Goal: Share content: Share content

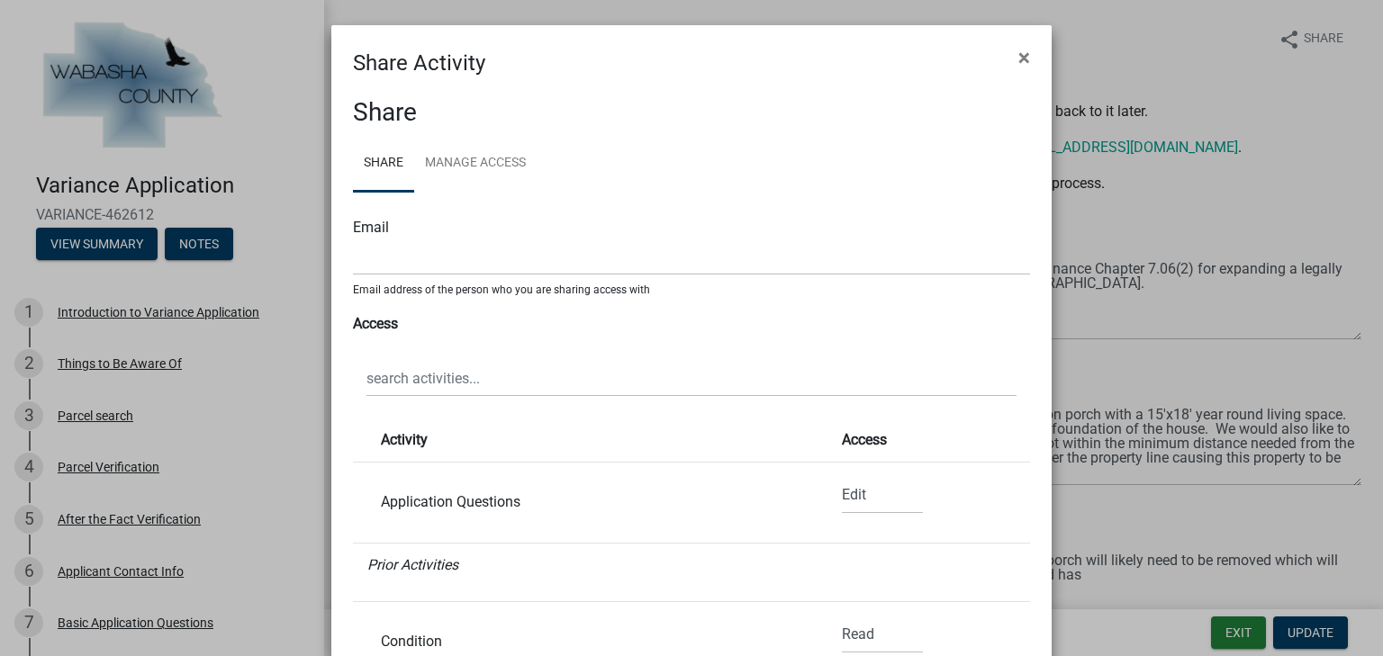
select select "1"
select select "0"
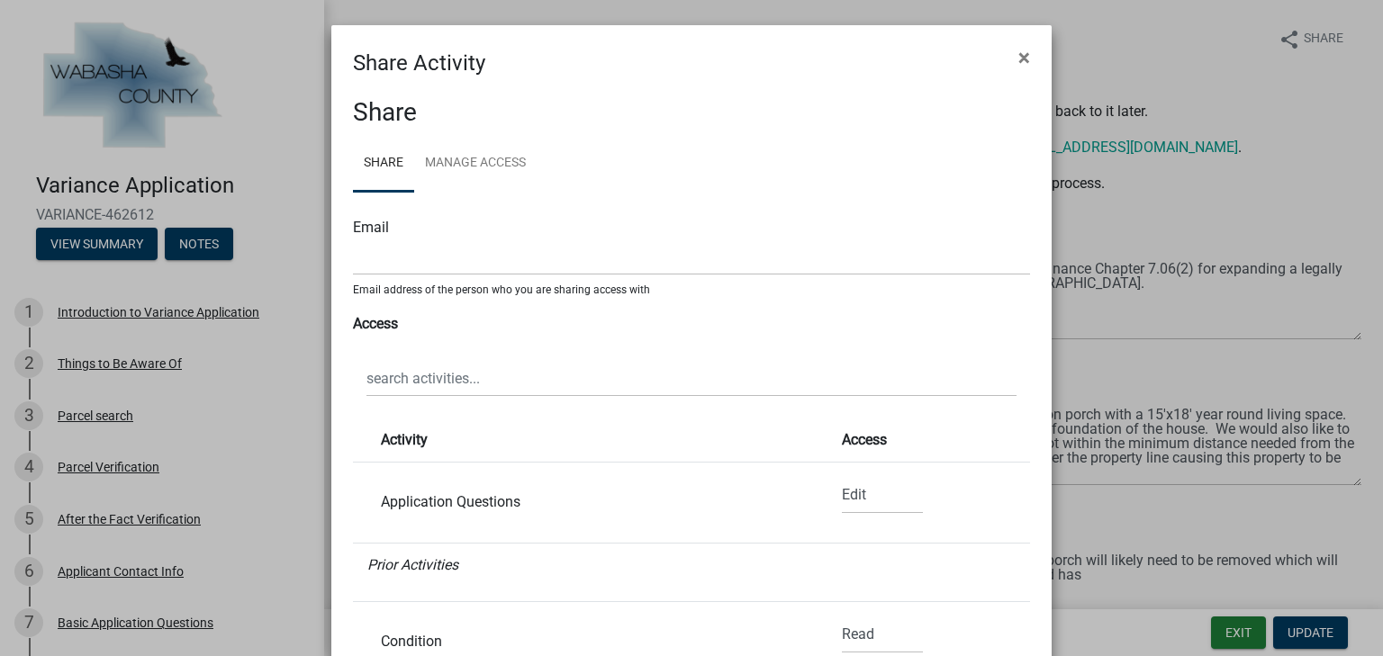
select select "0"
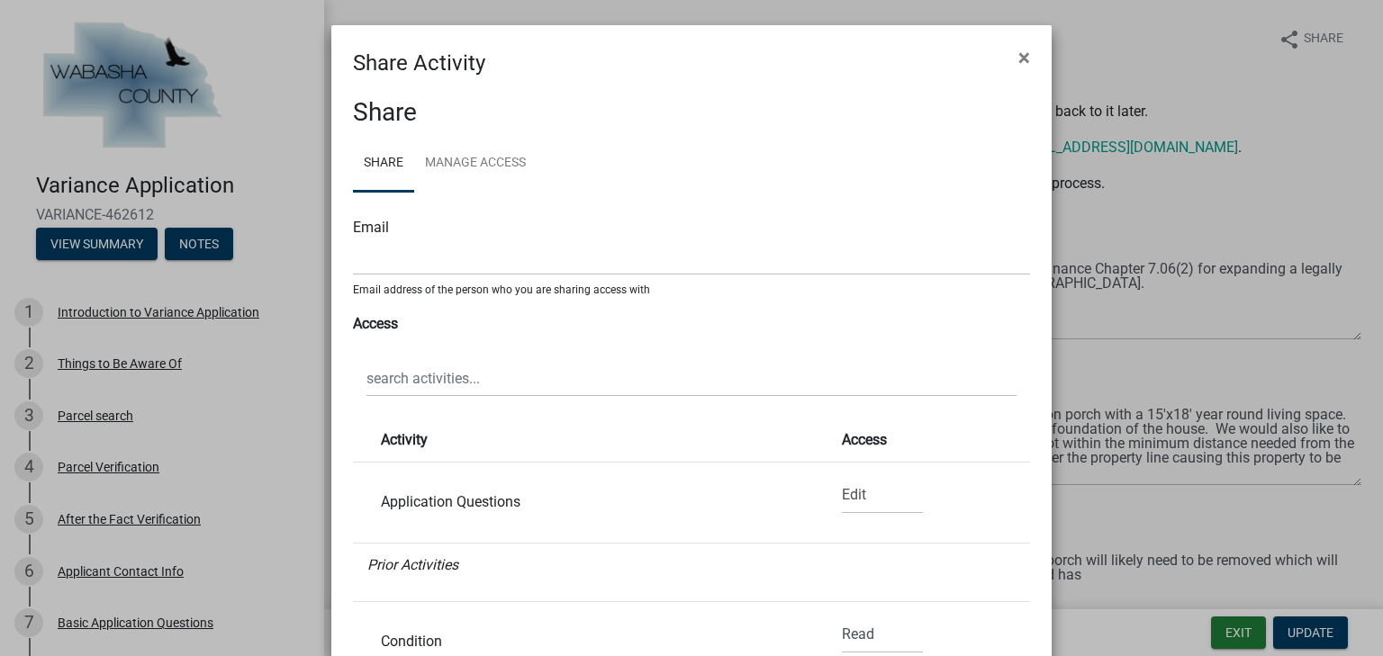
select select "0"
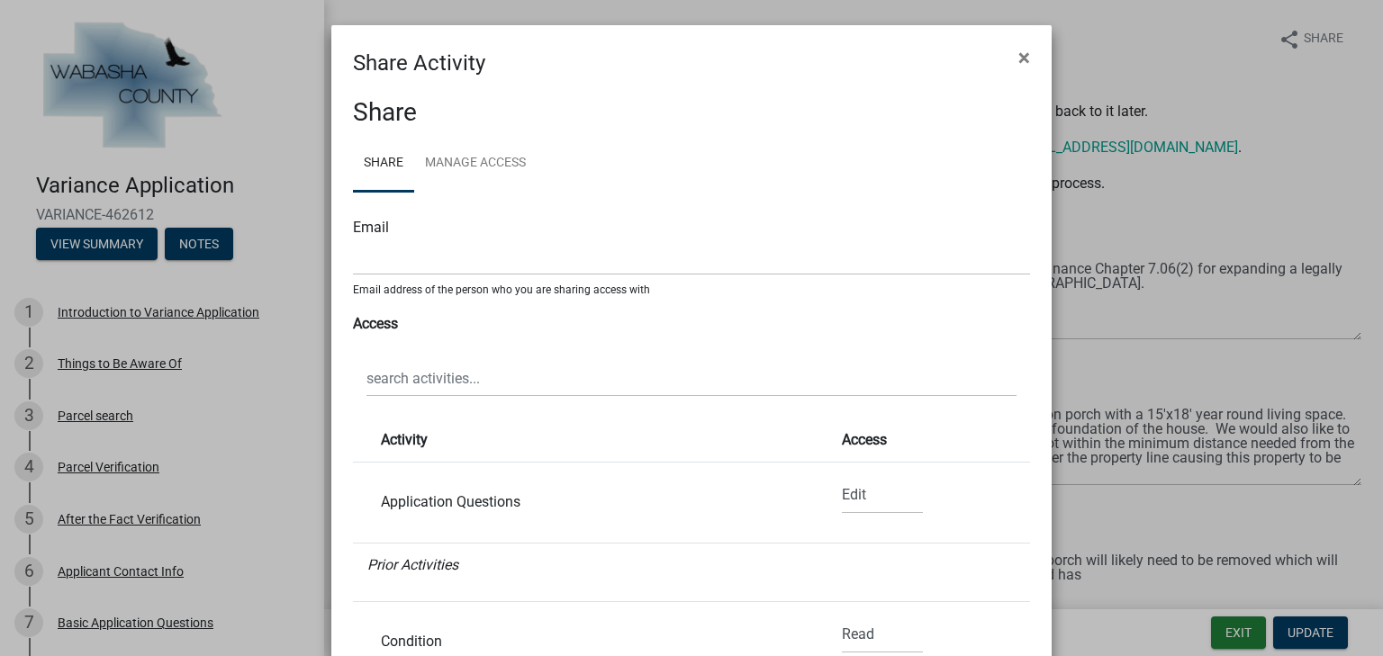
select select "0"
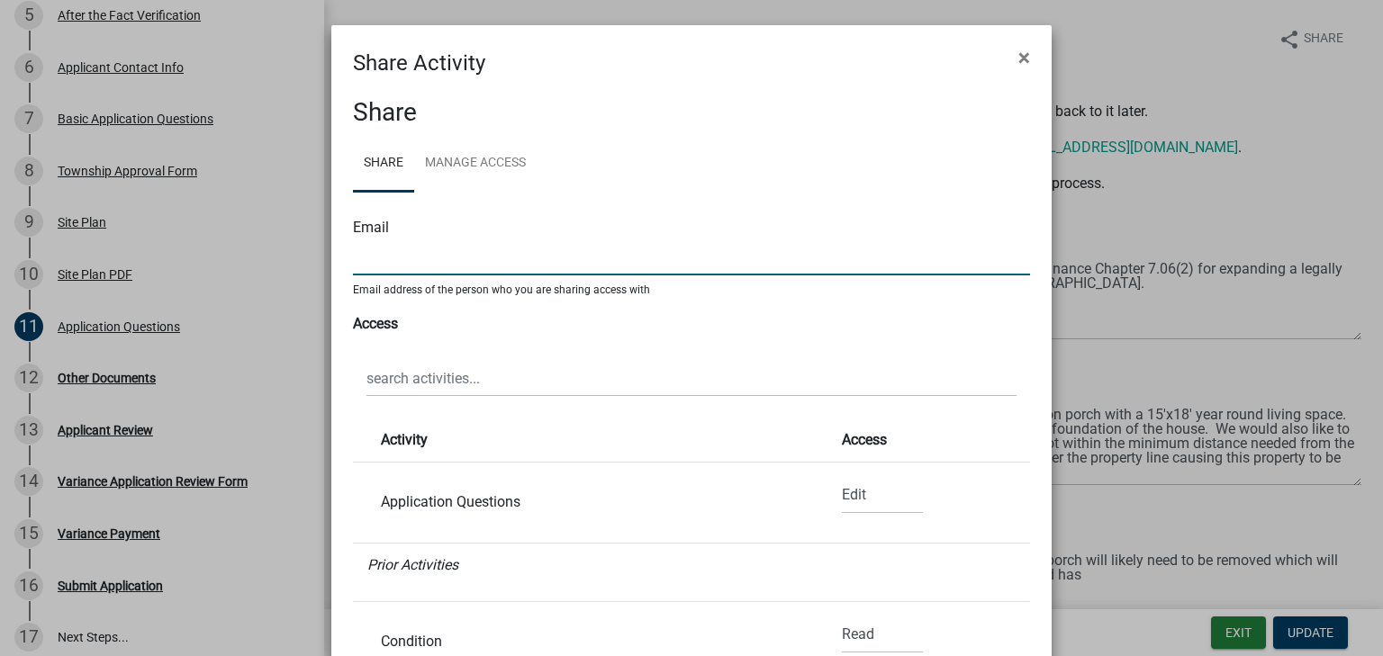
click at [432, 241] on input "text" at bounding box center [691, 257] width 677 height 37
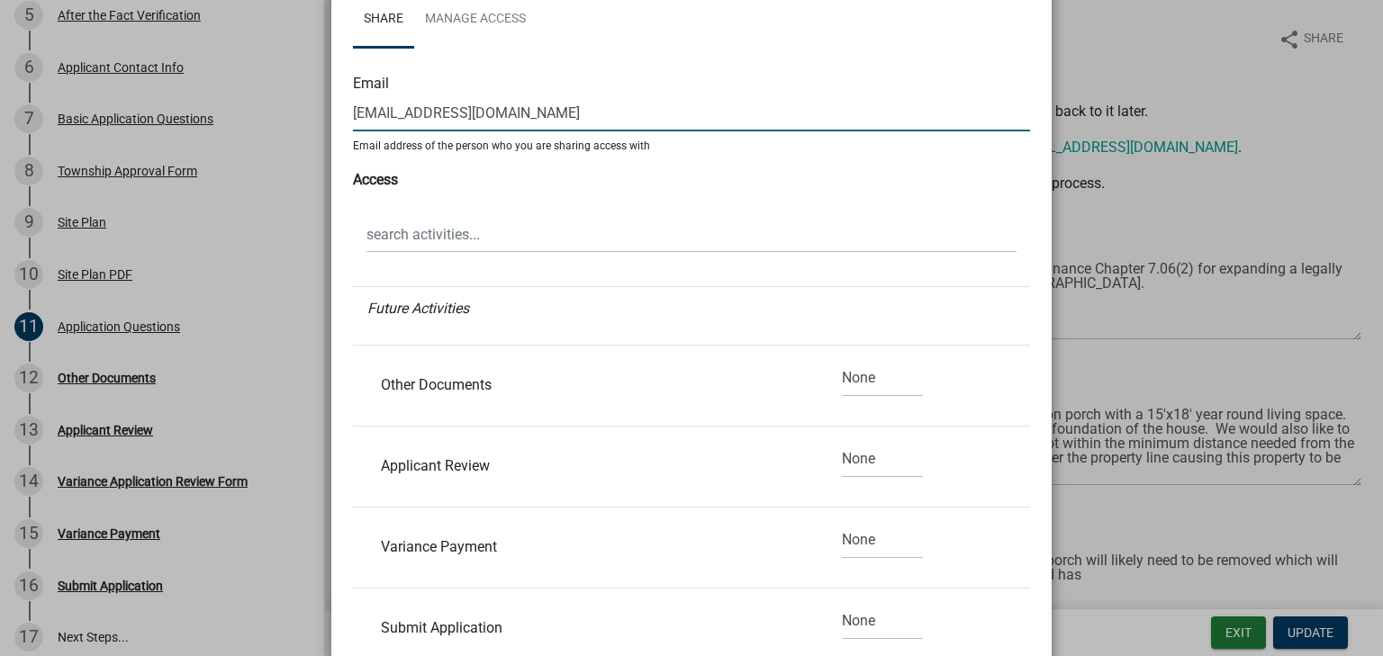
scroll to position [2141, 0]
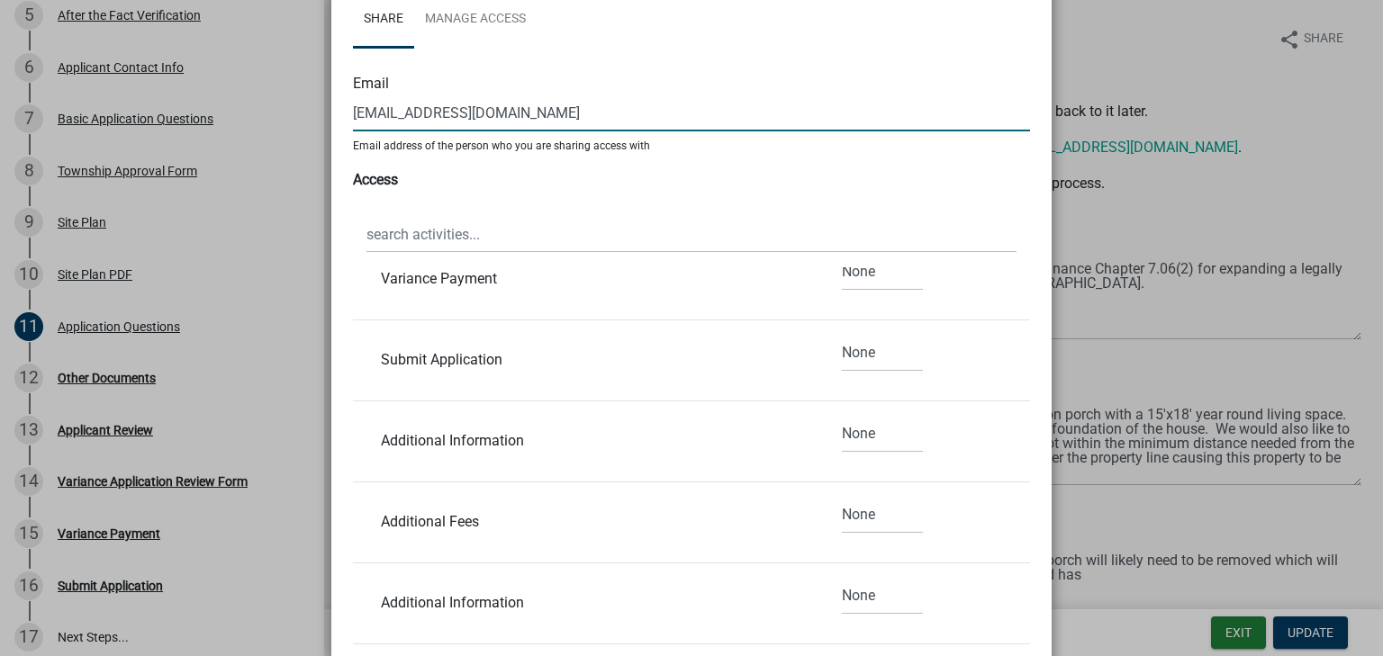
type input "[EMAIL_ADDRESS][DOMAIN_NAME]"
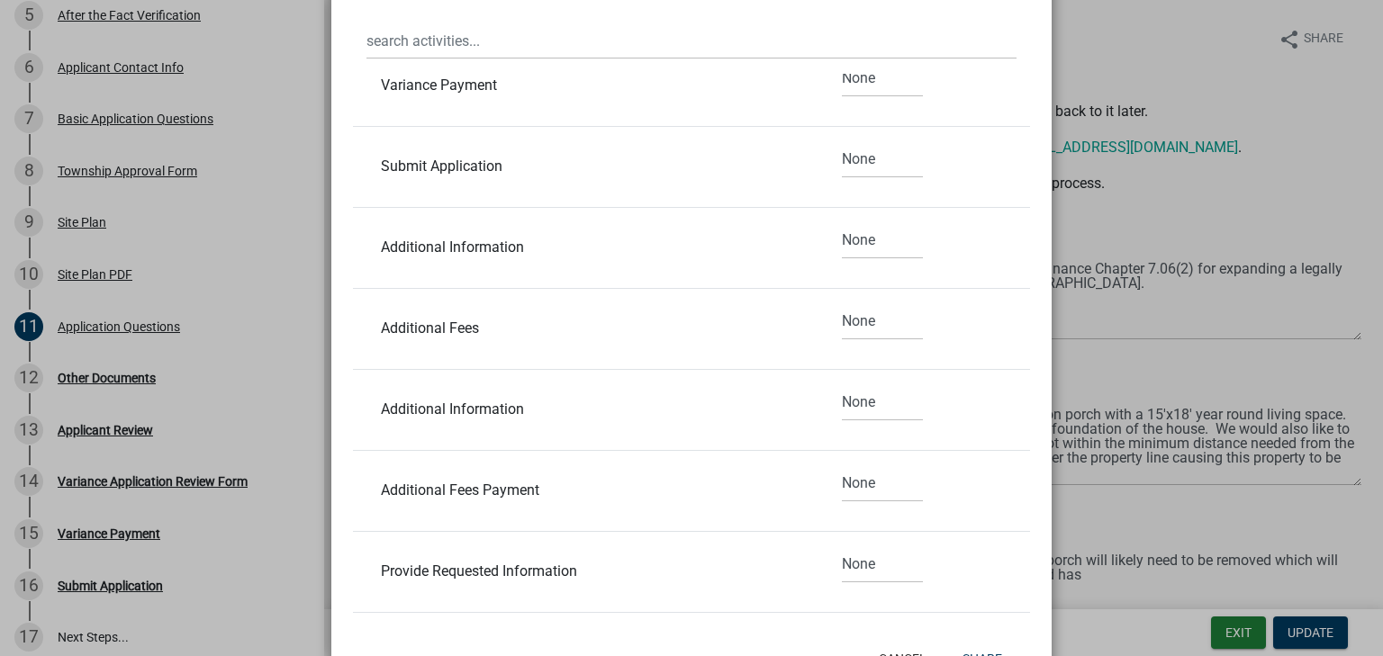
scroll to position [409, 0]
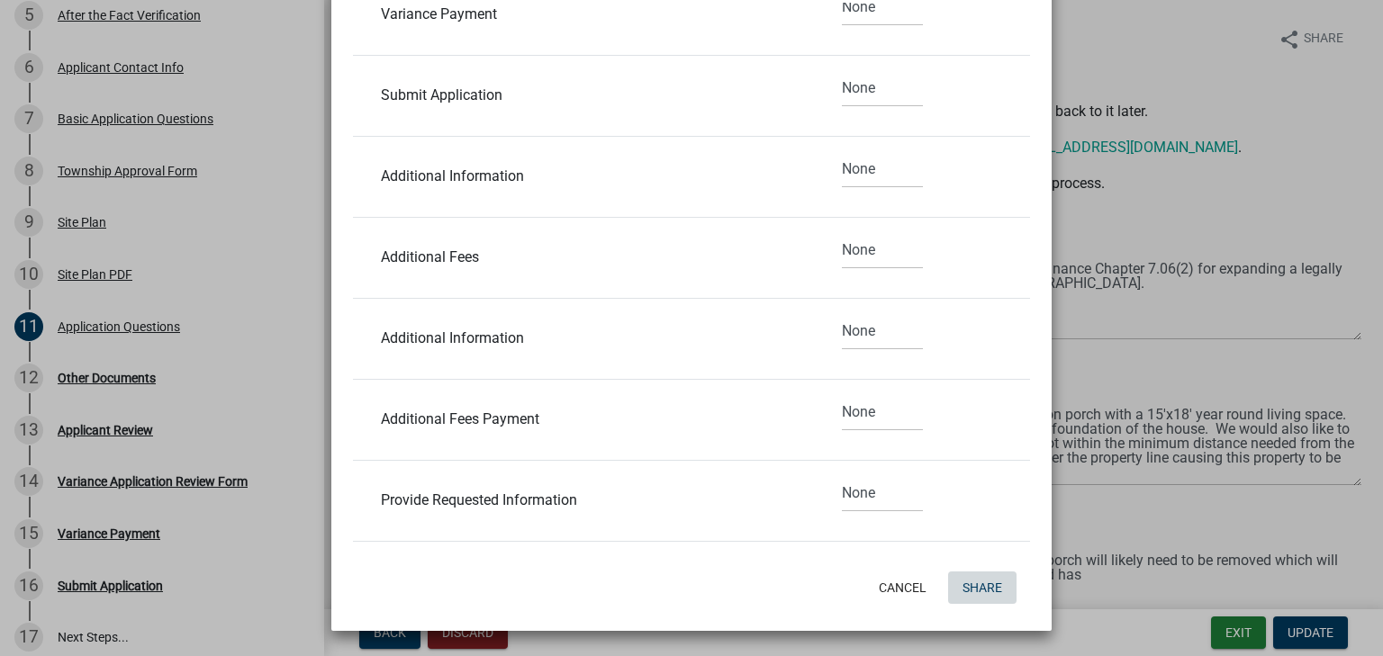
click at [981, 591] on button "Share" at bounding box center [982, 588] width 68 height 32
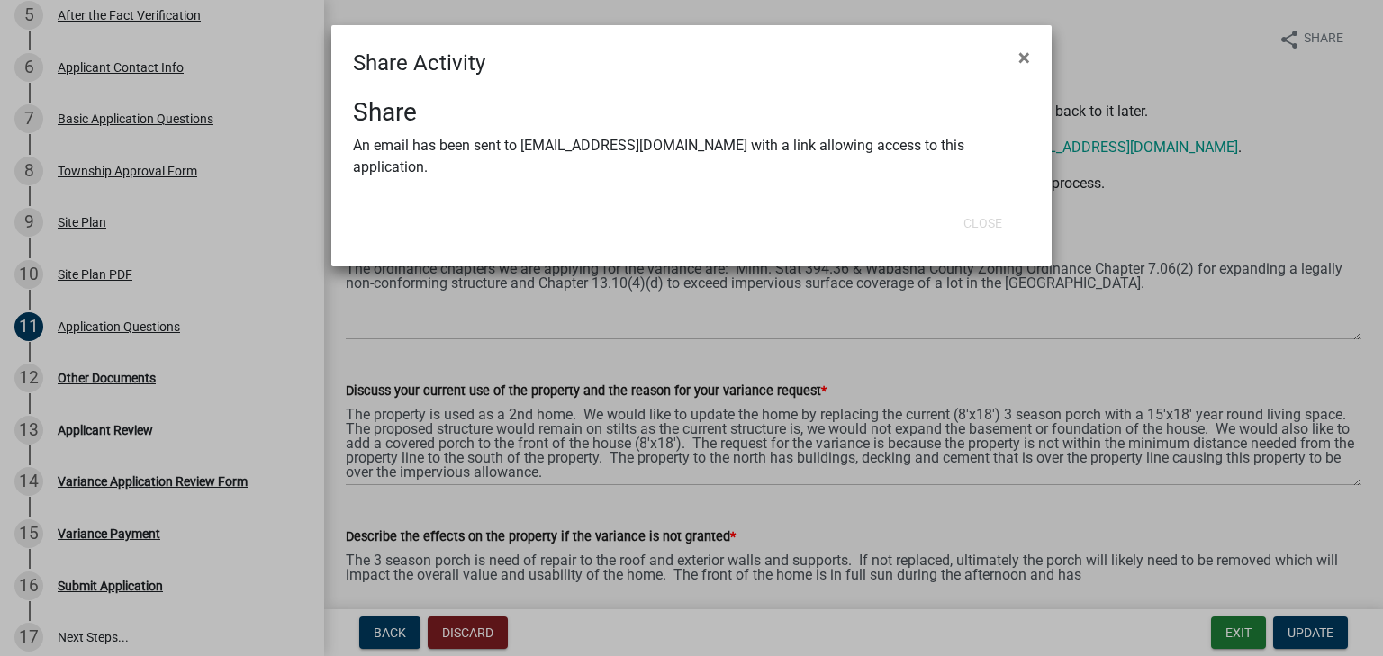
drag, startPoint x: 1071, startPoint y: 205, endPoint x: 1170, endPoint y: 212, distance: 98.4
click at [1076, 205] on ngb-modal-window "Share Activity × Share An email has been sent to [EMAIL_ADDRESS][DOMAIN_NAME] w…" at bounding box center [691, 328] width 1383 height 656
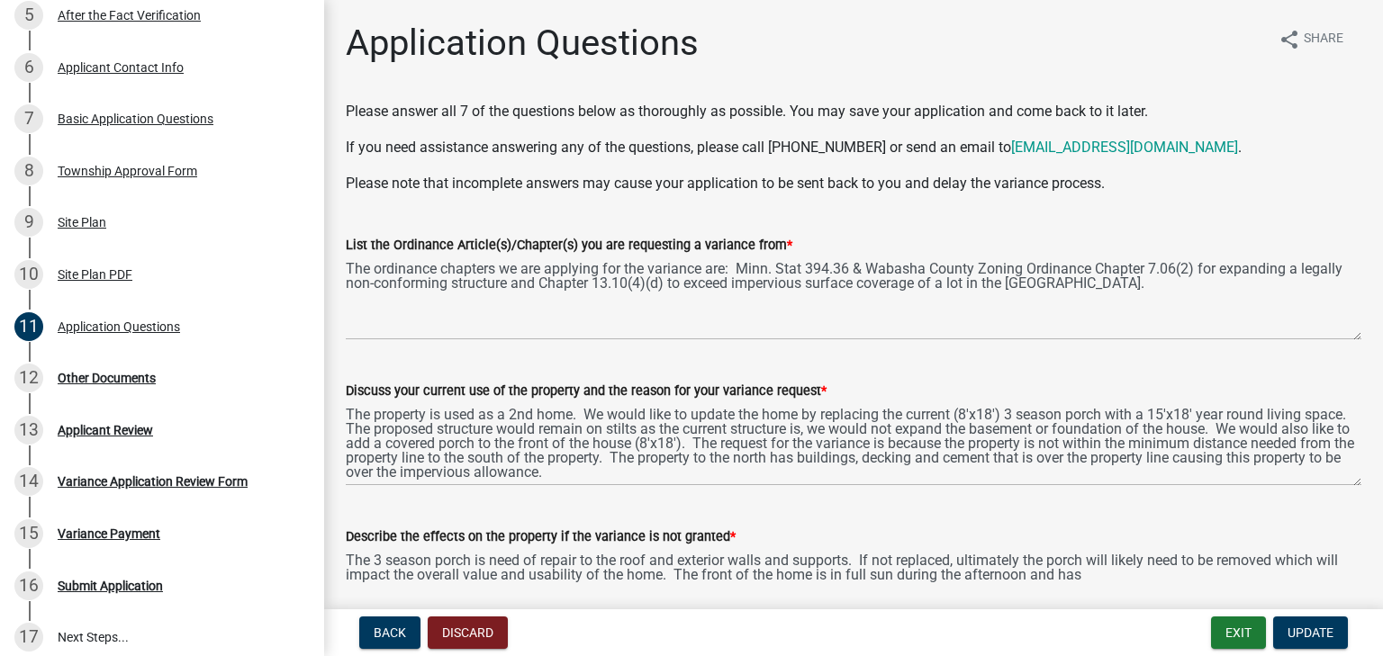
click at [1170, 212] on ngb-modal-window "Share Activity × Close" at bounding box center [691, 328] width 1383 height 656
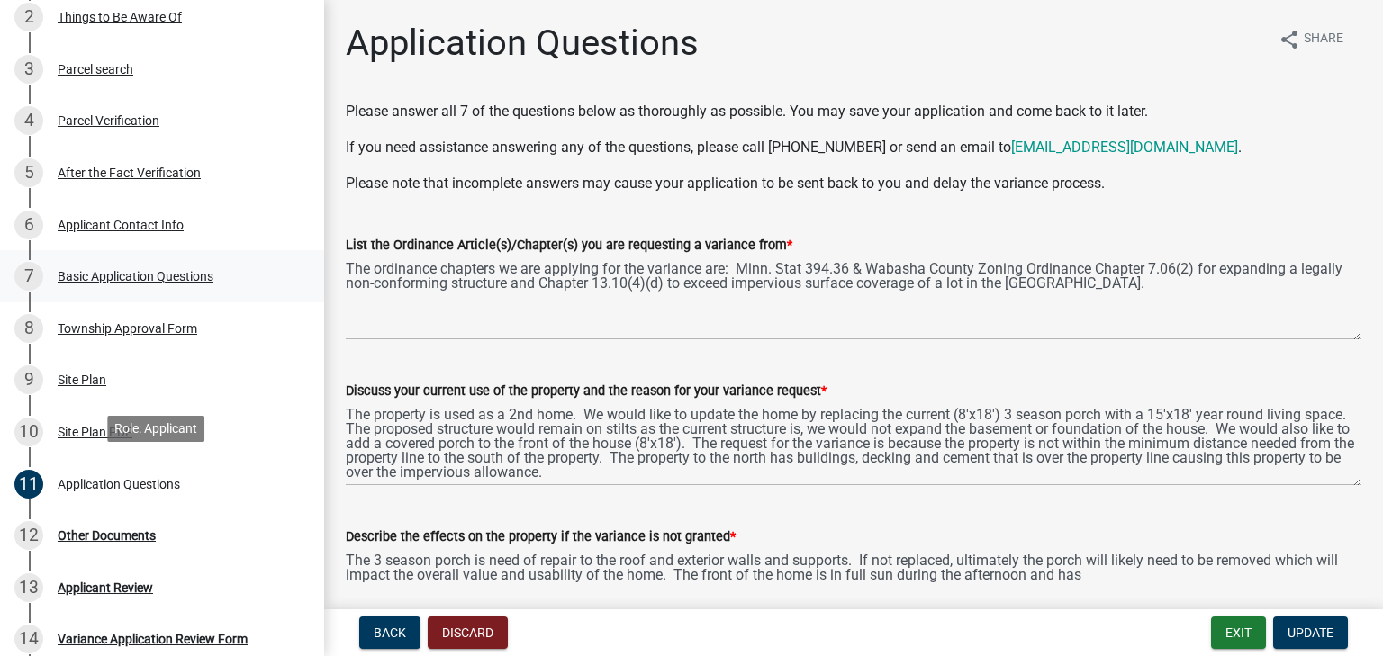
scroll to position [144, 0]
